Goal: Information Seeking & Learning: Learn about a topic

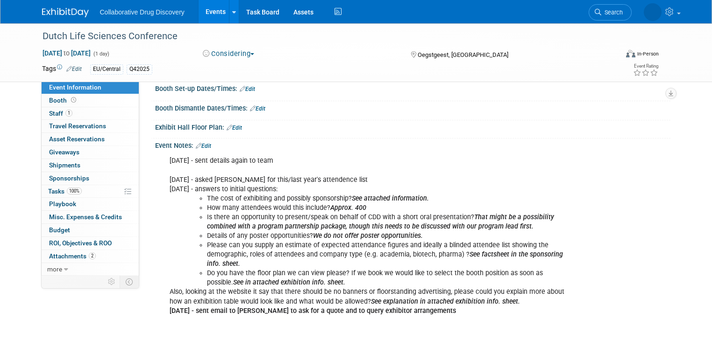
click at [205, 12] on link "Events" at bounding box center [215, 11] width 34 height 23
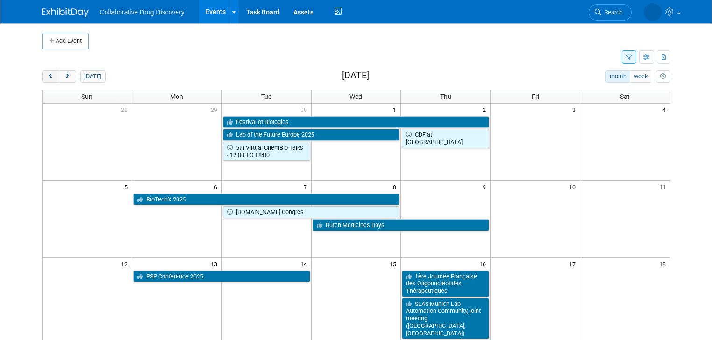
click at [47, 74] on span "prev" at bounding box center [50, 77] width 7 height 6
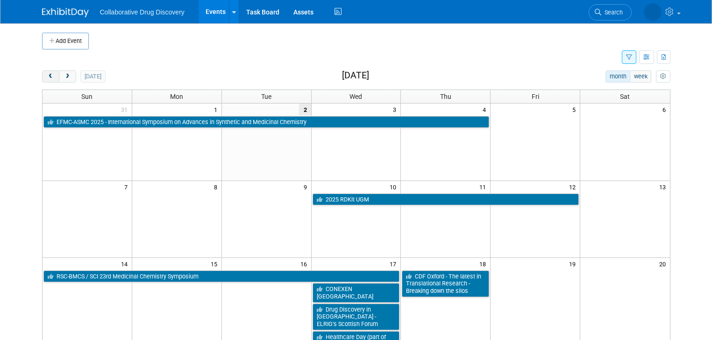
click at [47, 74] on span "prev" at bounding box center [50, 77] width 7 height 6
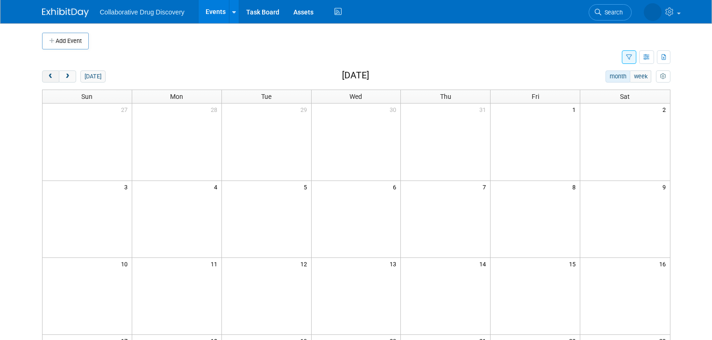
click at [47, 74] on span "prev" at bounding box center [50, 77] width 7 height 6
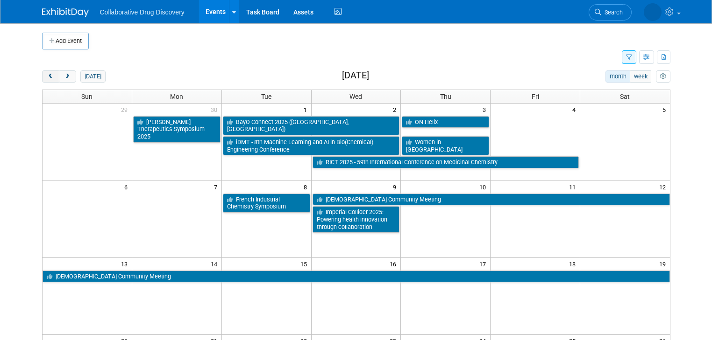
click at [47, 74] on span "prev" at bounding box center [50, 77] width 7 height 6
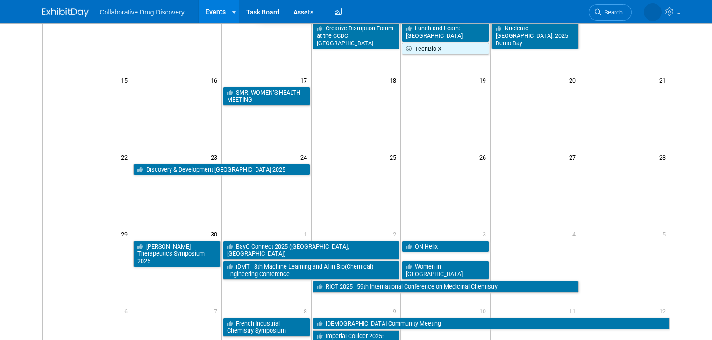
scroll to position [224, 0]
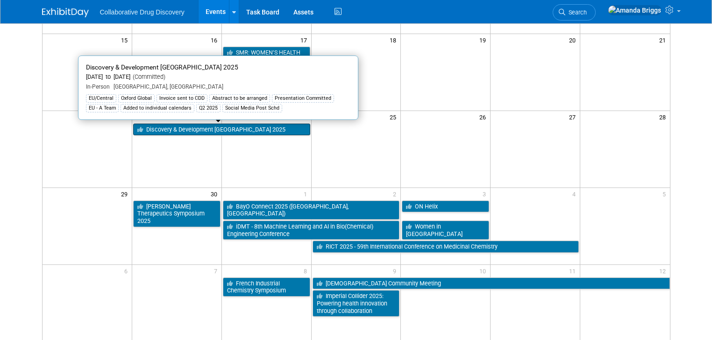
click at [272, 131] on link "Discovery & Development [GEOGRAPHIC_DATA] 2025" at bounding box center [221, 130] width 177 height 12
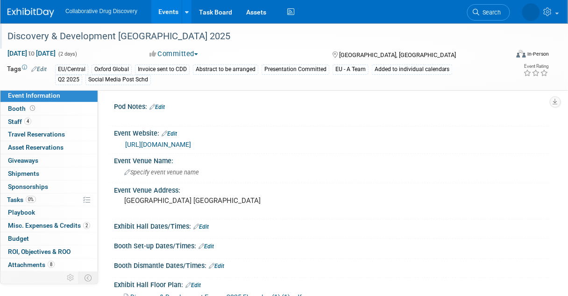
click at [156, 38] on div "Discovery & Development [GEOGRAPHIC_DATA] 2025" at bounding box center [253, 36] width 499 height 17
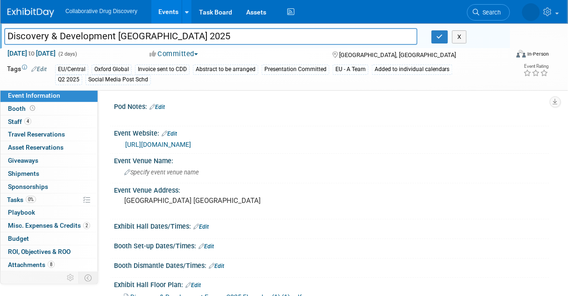
drag, startPoint x: 176, startPoint y: 36, endPoint x: 2, endPoint y: 49, distance: 174.2
click at [2, 49] on div "Discovery & Development Europe 2025 Discovery & Development Europe 2025 X Jun 2…" at bounding box center [284, 56] width 568 height 67
click at [163, 11] on link "Events" at bounding box center [168, 11] width 34 height 23
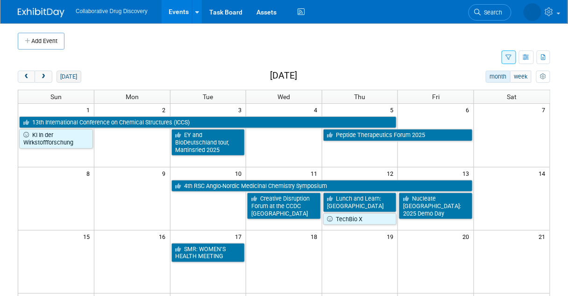
click at [63, 76] on button "[DATE]" at bounding box center [69, 77] width 25 height 12
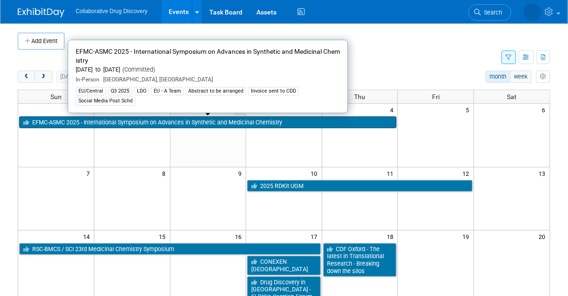
click at [160, 122] on link "EFMC-ASMC 2025 - International Symposium on Advances in Synthetic and Medicinal…" at bounding box center [207, 122] width 377 height 12
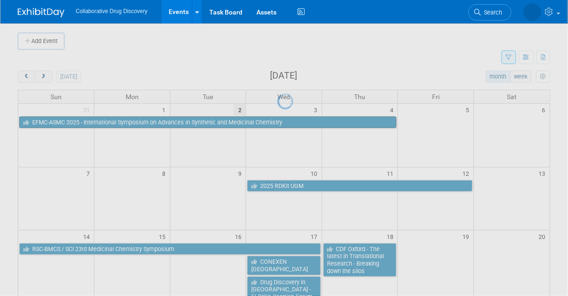
click at [277, 122] on div at bounding box center [283, 148] width 13 height 296
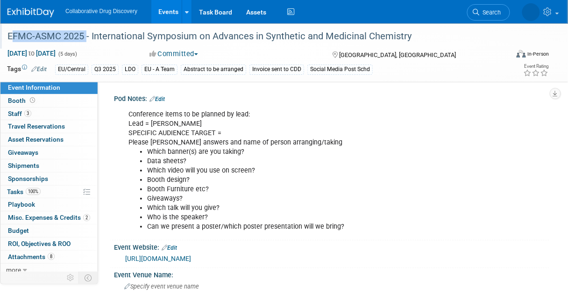
drag, startPoint x: 84, startPoint y: 34, endPoint x: 5, endPoint y: 38, distance: 79.5
click at [5, 38] on div "EFMC-ASMC 2025 - International Symposium on Advances in Synthetic and Medicinal…" at bounding box center [253, 36] width 499 height 17
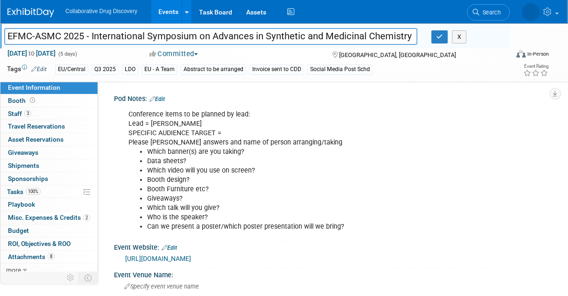
drag, startPoint x: 86, startPoint y: 37, endPoint x: -2, endPoint y: 38, distance: 87.8
click at [0, 38] on html "Collaborative Drug Discovery Events Add Event Bulk Upload Events Shareable Even…" at bounding box center [284, 148] width 568 height 296
click at [169, 12] on link "Events" at bounding box center [168, 11] width 34 height 23
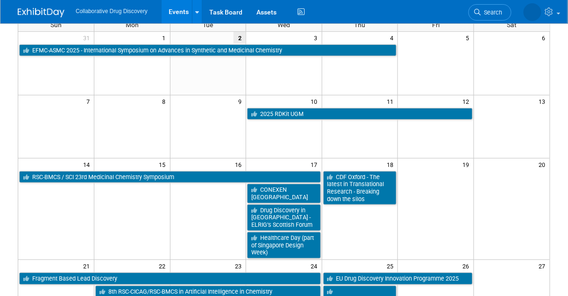
scroll to position [75, 0]
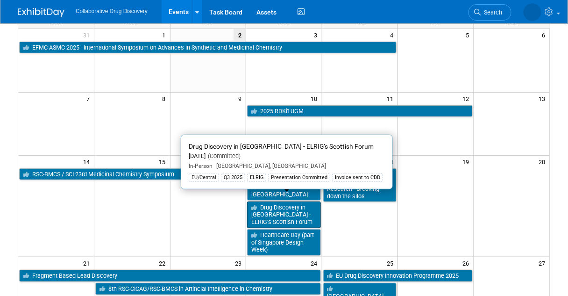
click at [295, 205] on link "Drug Discovery in Scotland - ELRIG’s Scottish Forum" at bounding box center [284, 214] width 74 height 27
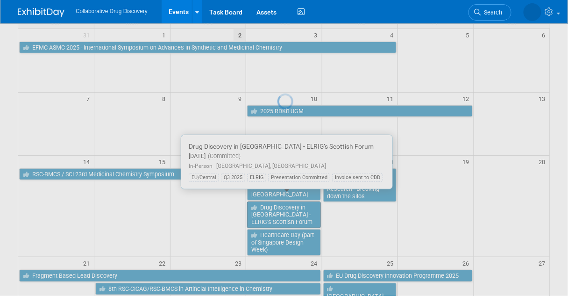
click at [290, 205] on div at bounding box center [283, 148] width 13 height 296
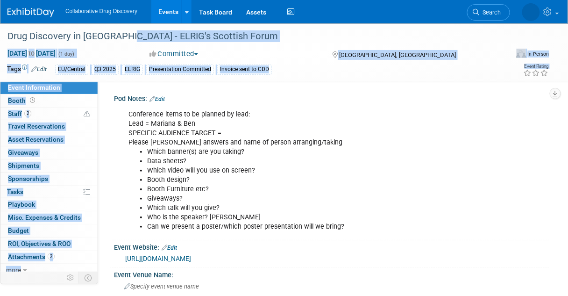
drag, startPoint x: 120, startPoint y: 35, endPoint x: -2, endPoint y: 40, distance: 122.5
click at [0, 40] on html "Collaborative Drug Discovery Events Add Event Bulk Upload Events Shareable Even…" at bounding box center [284, 148] width 568 height 296
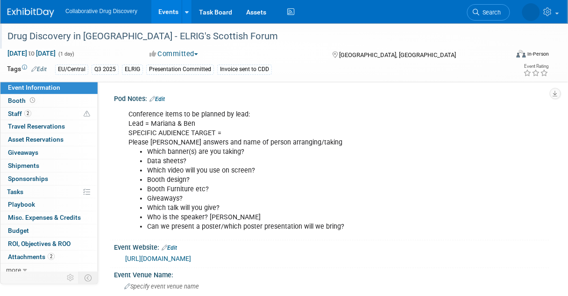
click at [89, 31] on div "Drug Discovery in [GEOGRAPHIC_DATA] - ELRIG's Scottish Forum" at bounding box center [253, 36] width 499 height 17
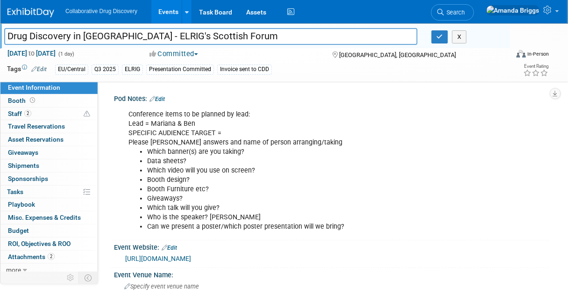
drag, startPoint x: 120, startPoint y: 34, endPoint x: 4, endPoint y: 41, distance: 116.1
click at [4, 41] on input "Drug Discovery in [GEOGRAPHIC_DATA] - ELRIG's Scottish Forum" at bounding box center [210, 36] width 413 height 16
